Goal: Information Seeking & Learning: Learn about a topic

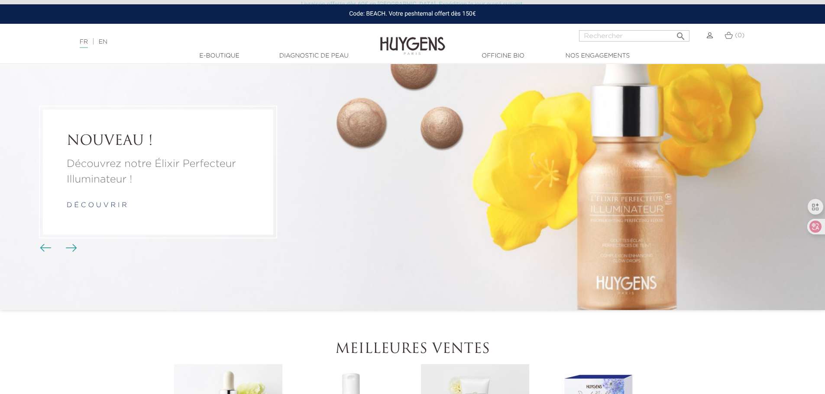
click at [623, 234] on li "NOUVEAU ! Découvrez notre Élixir Perfecteur Illuminateur ! d é c o u v r i r" at bounding box center [412, 172] width 825 height 276
click at [112, 203] on link "d é c o u v r i r" at bounding box center [97, 206] width 60 height 7
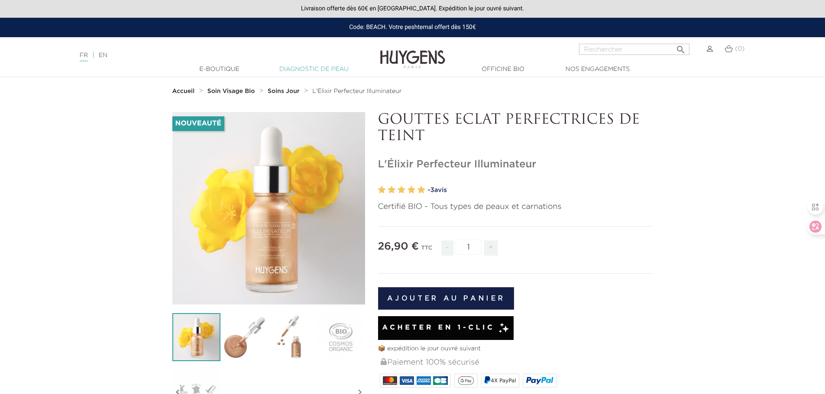
click at [313, 69] on link "Diagnostic de peau" at bounding box center [314, 69] width 87 height 9
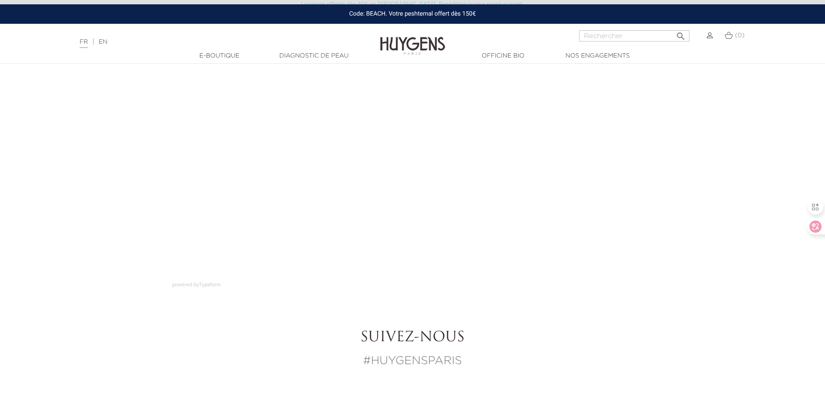
scroll to position [87, 0]
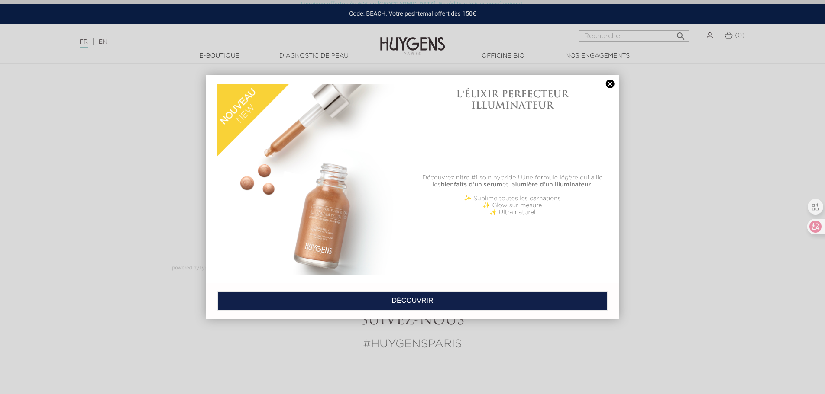
click at [609, 84] on link at bounding box center [610, 84] width 12 height 9
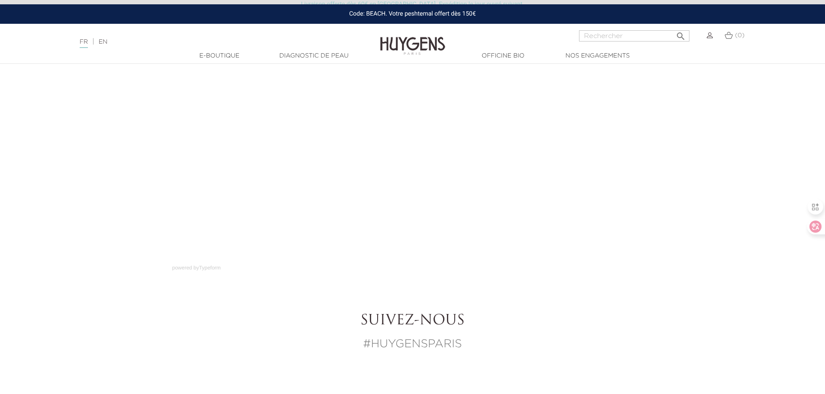
scroll to position [130, 0]
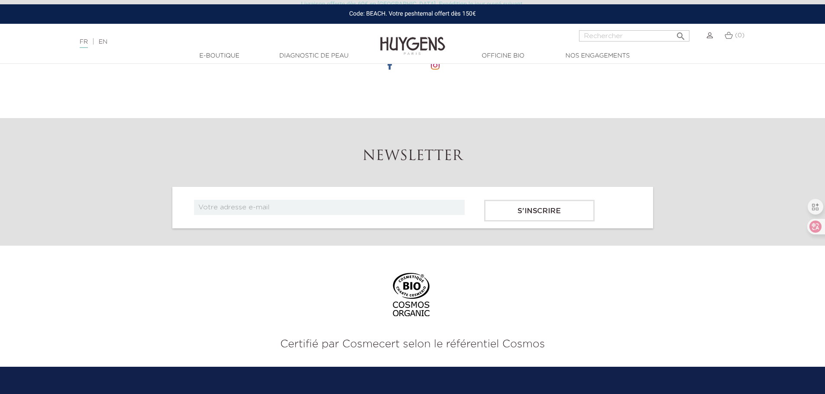
scroll to position [1429, 0]
